Goal: Information Seeking & Learning: Learn about a topic

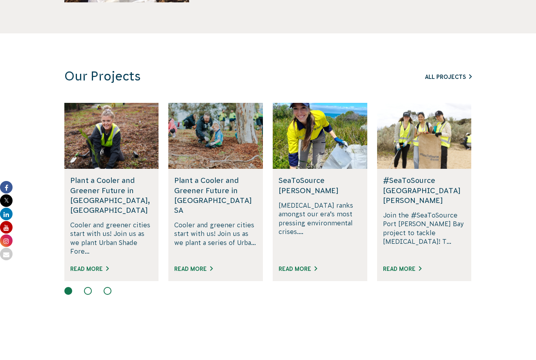
click at [457, 74] on link "All Projects" at bounding box center [448, 77] width 47 height 6
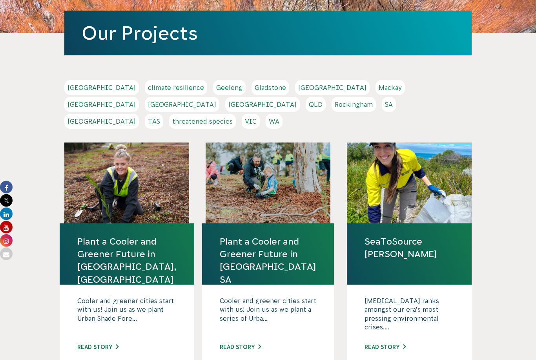
scroll to position [115, 0]
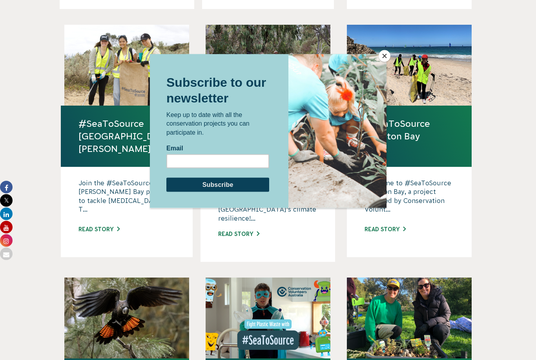
click at [383, 62] on button "Close" at bounding box center [384, 56] width 12 height 12
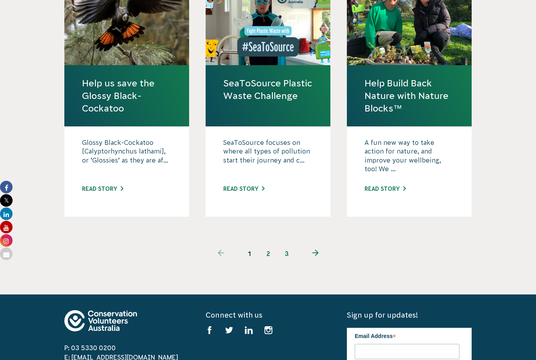
scroll to position [774, 0]
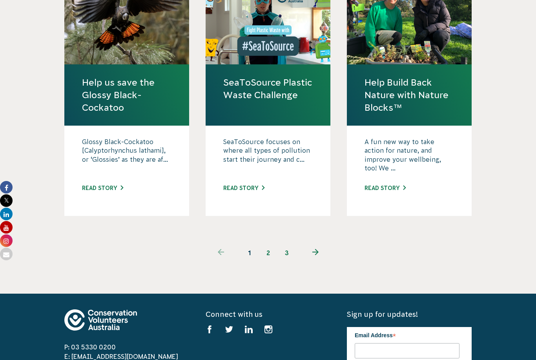
click at [316, 243] on link "next page" at bounding box center [315, 252] width 38 height 19
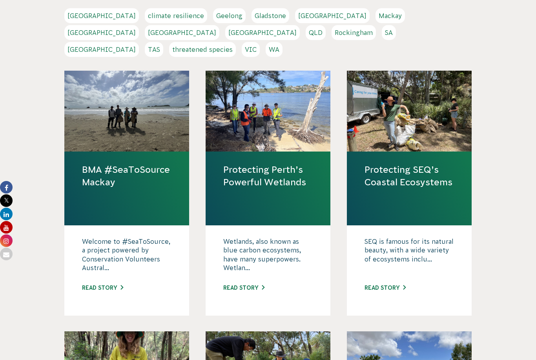
scroll to position [185, 0]
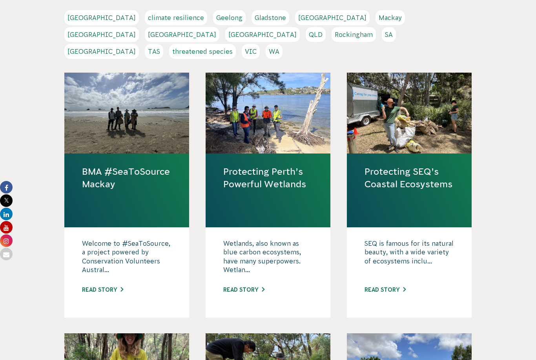
click at [260, 44] on link "VIC" at bounding box center [251, 51] width 18 height 15
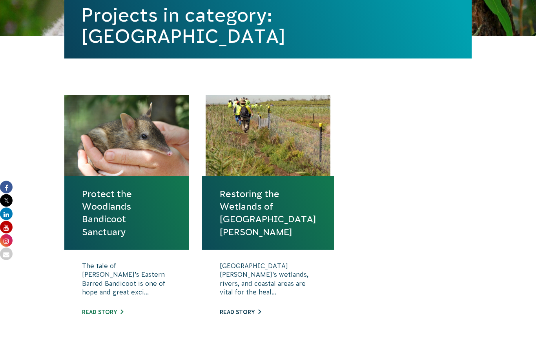
scroll to position [206, 0]
click at [250, 312] on link "Read story" at bounding box center [240, 312] width 41 height 6
